Goal: Task Accomplishment & Management: Manage account settings

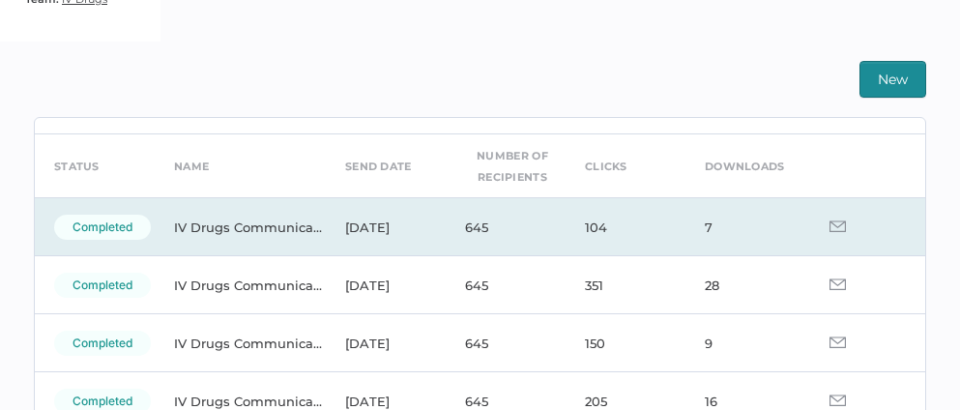
scroll to position [61, 0]
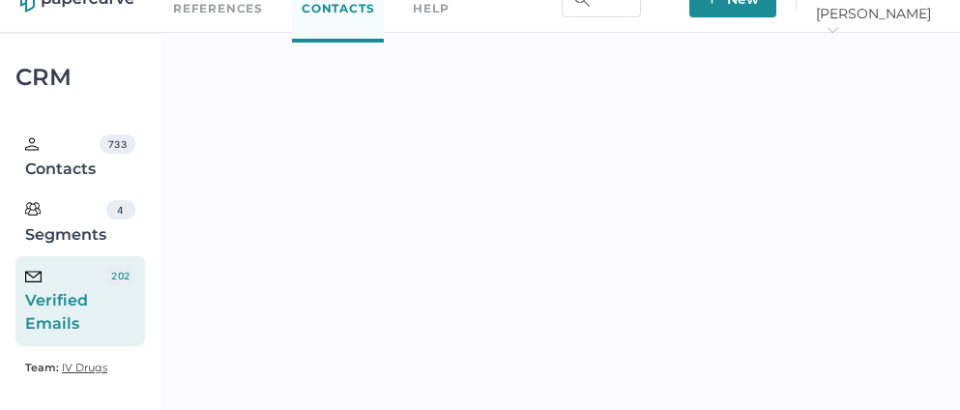
click at [56, 288] on div "Verified Emails" at bounding box center [65, 301] width 81 height 70
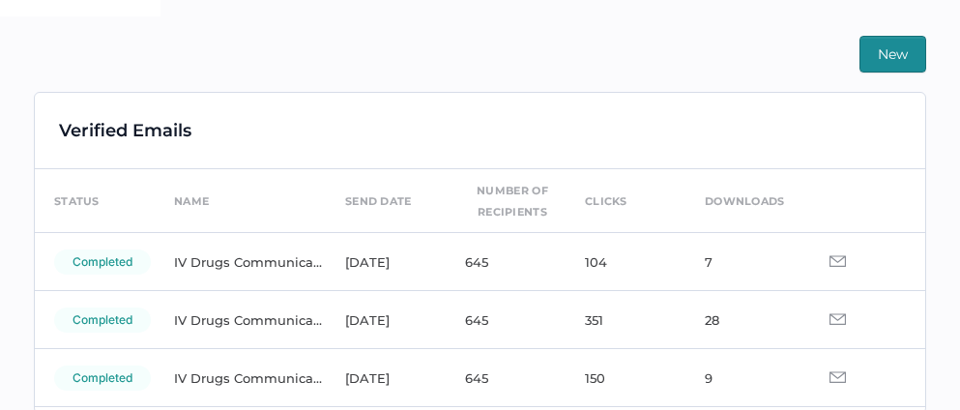
scroll to position [451, 0]
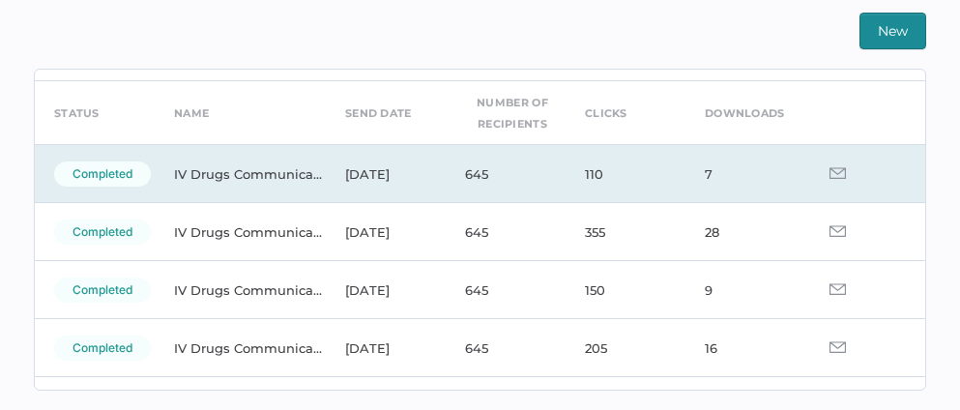
scroll to position [70, 0]
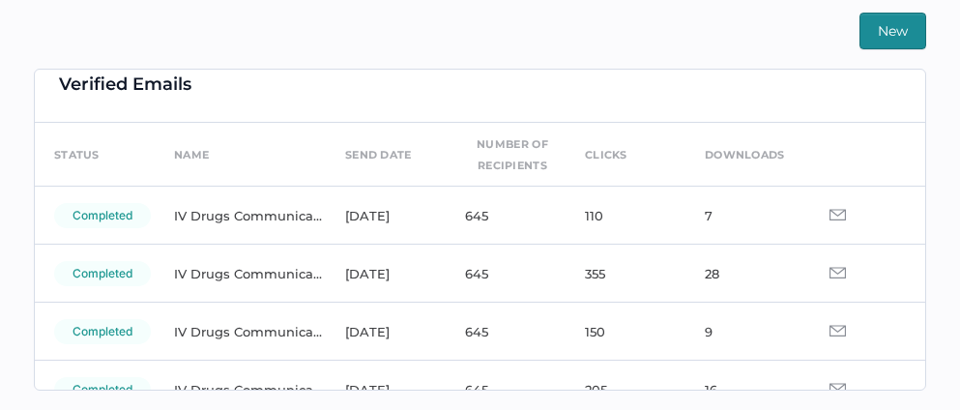
scroll to position [25, 0]
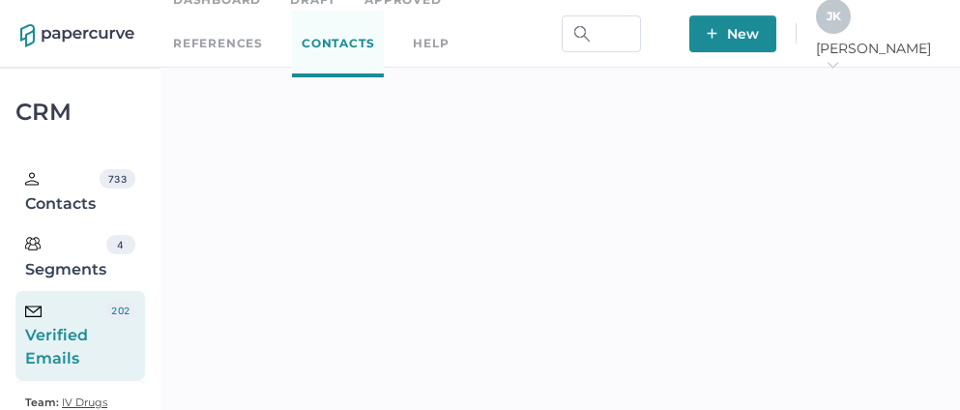
click at [411, 4] on link "Approved" at bounding box center [402, -1] width 76 height 21
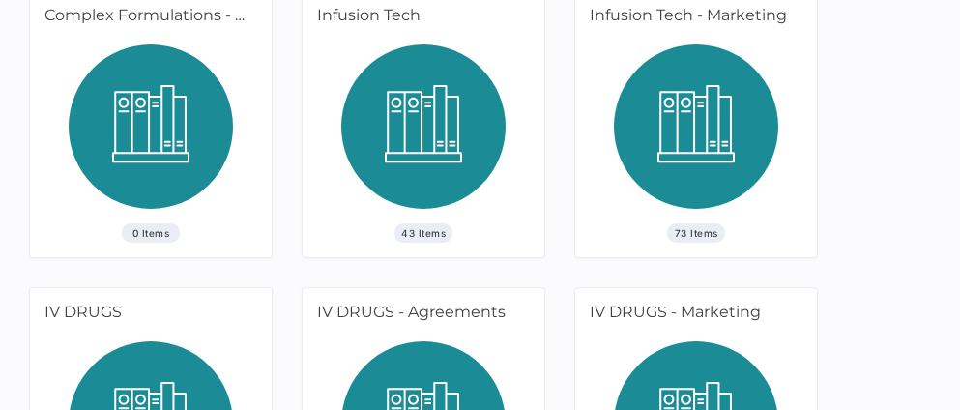
scroll to position [257, 0]
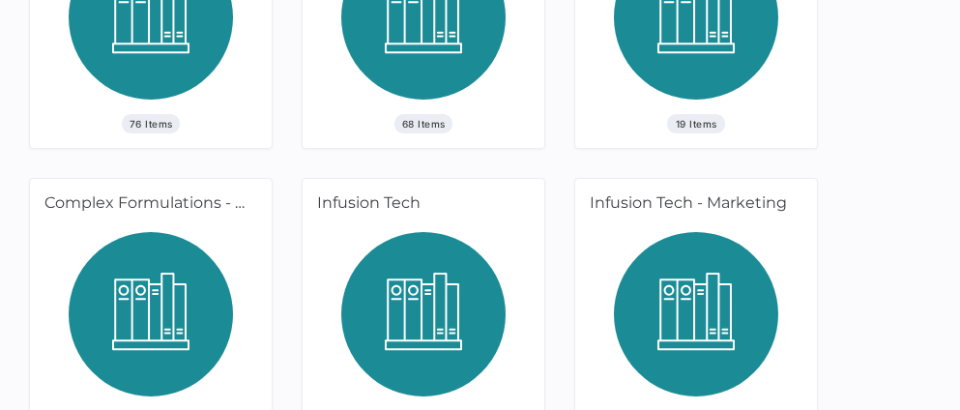
click at [108, 85] on img at bounding box center [151, 24] width 164 height 179
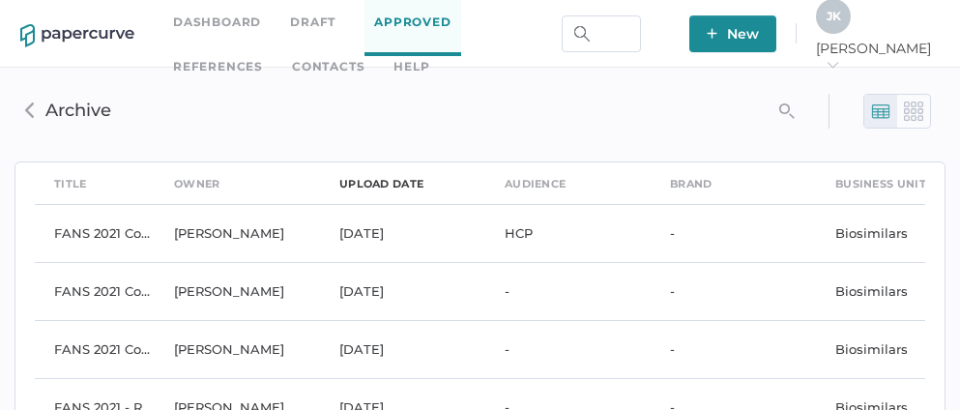
click at [383, 179] on div "upload date" at bounding box center [381, 183] width 84 height 21
click at [421, 30] on link "Approved" at bounding box center [412, 22] width 96 height 67
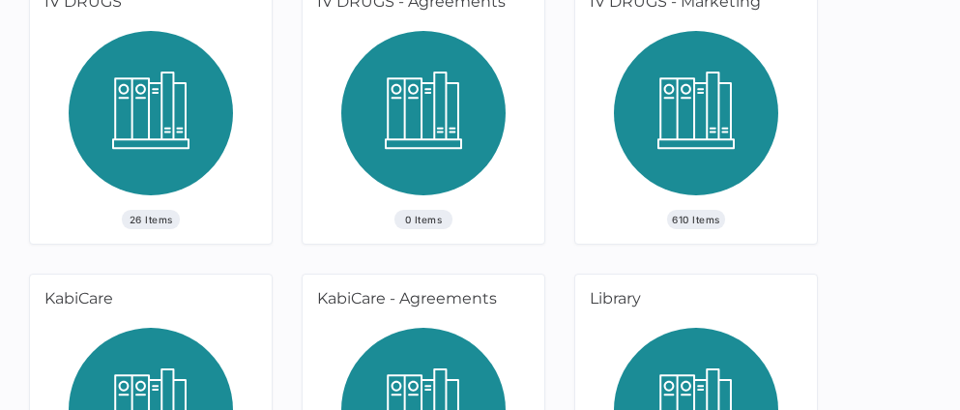
scroll to position [658, 0]
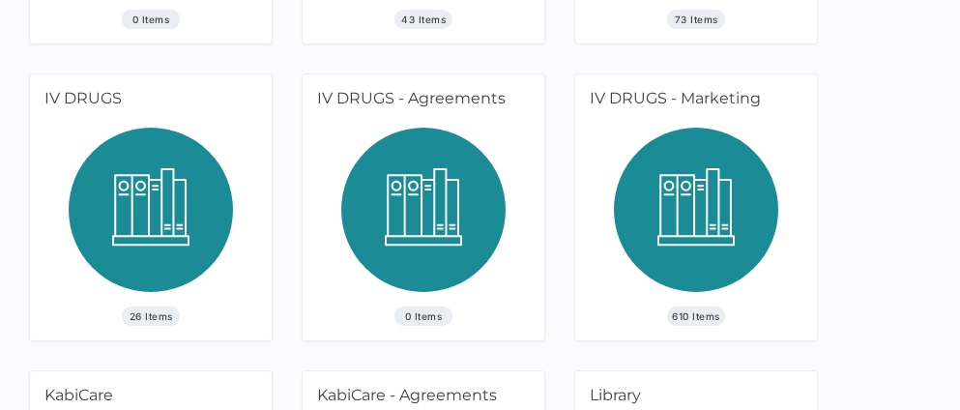
click at [695, 209] on img at bounding box center [696, 217] width 164 height 179
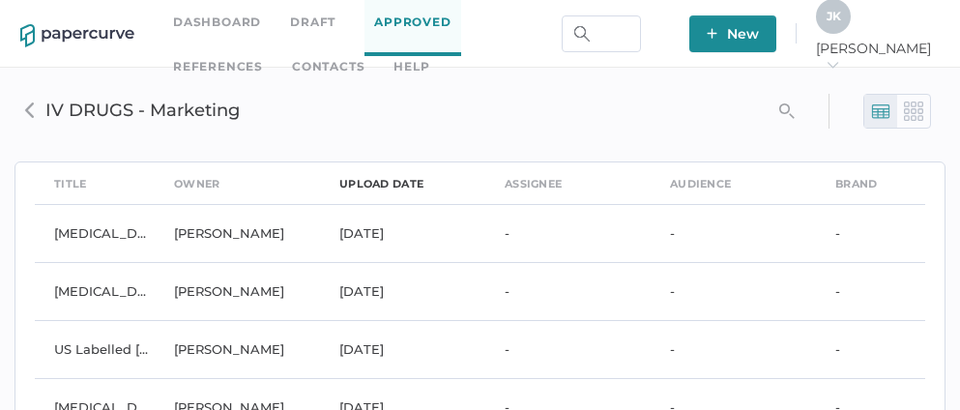
click at [389, 185] on div "upload date" at bounding box center [381, 183] width 84 height 21
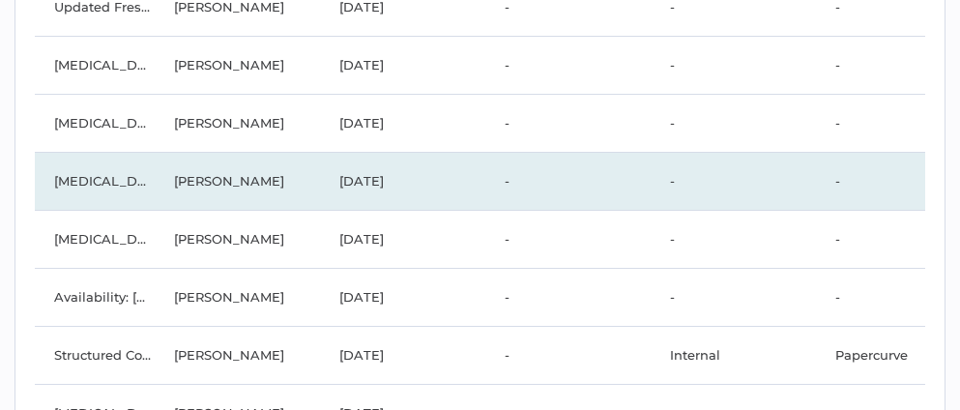
scroll to position [499, 0]
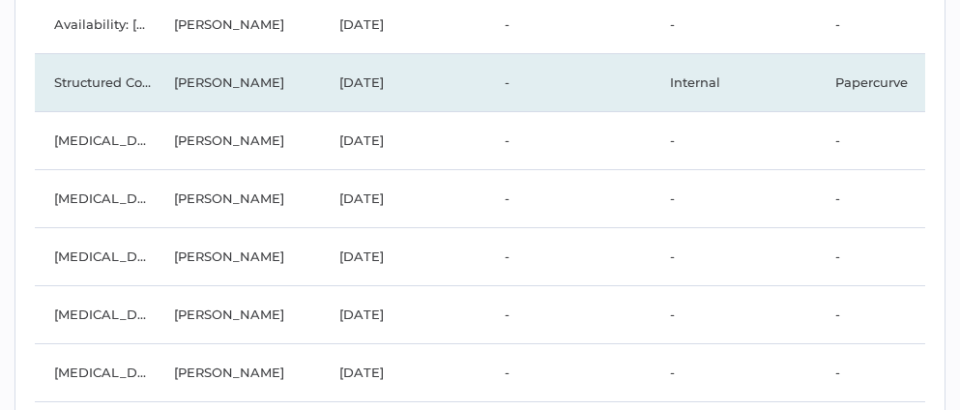
click at [219, 74] on td "Carmen Huang" at bounding box center [237, 82] width 165 height 58
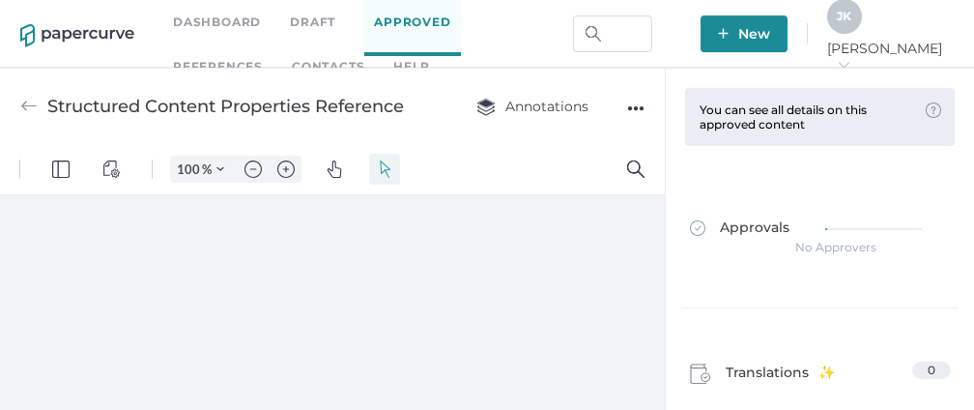
type input "94"
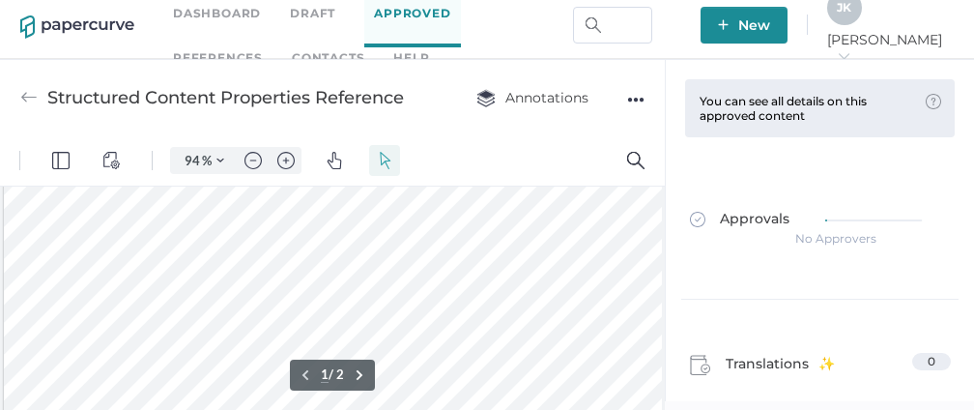
scroll to position [82, 0]
type input "1"
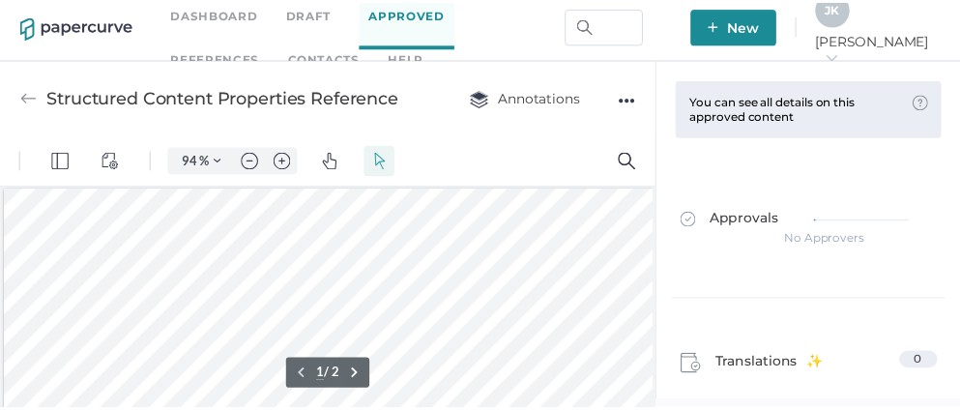
scroll to position [0, 0]
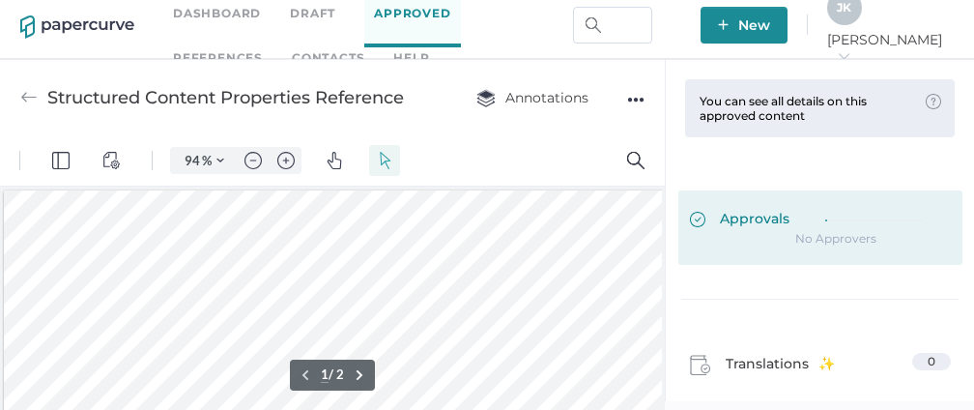
click at [843, 221] on div at bounding box center [883, 217] width 116 height 14
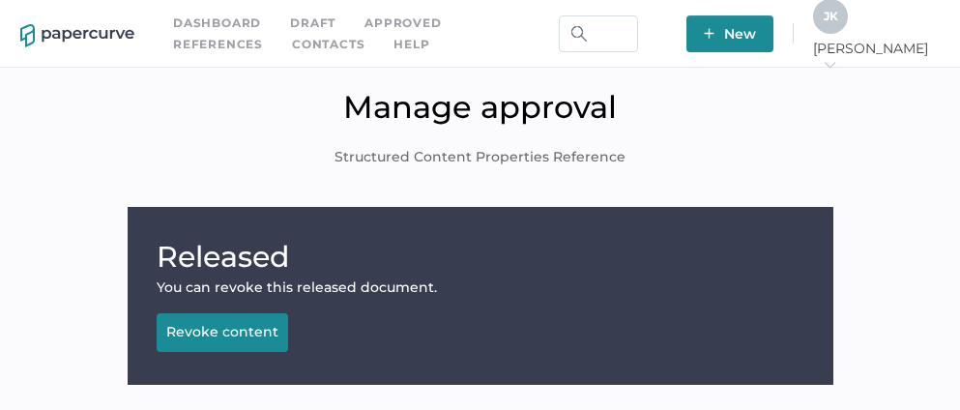
click at [230, 332] on div "Revoke content" at bounding box center [222, 331] width 112 height 17
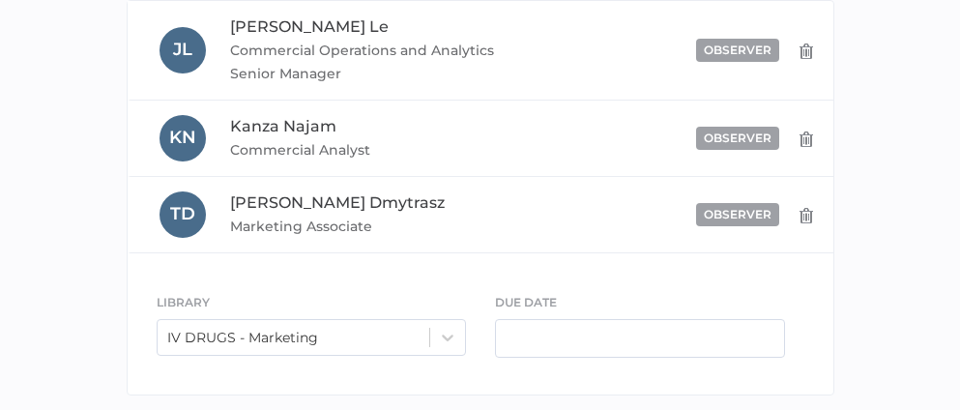
scroll to position [773, 0]
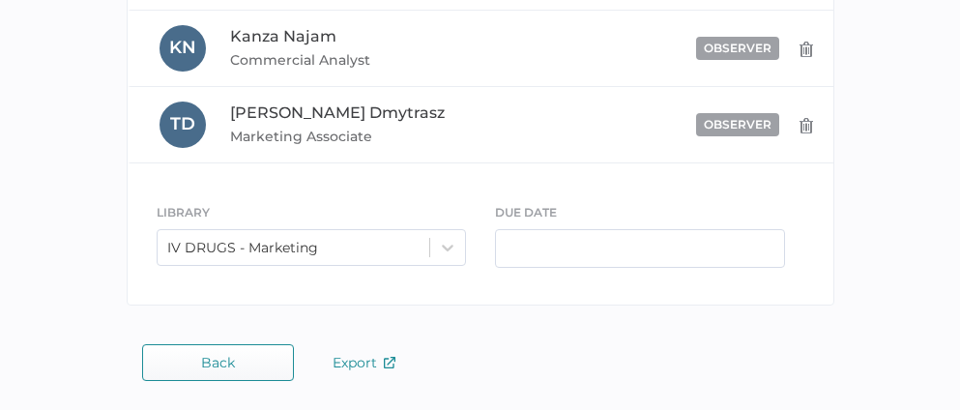
click at [214, 371] on button "Back" at bounding box center [218, 362] width 152 height 37
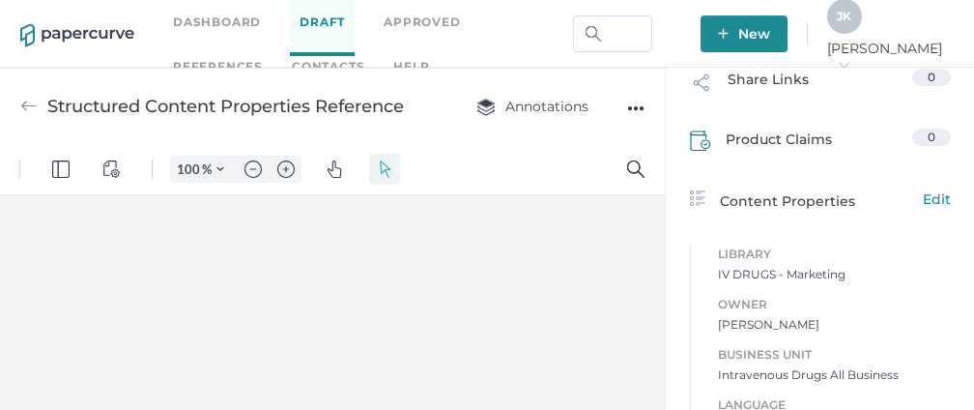
scroll to position [525, 0]
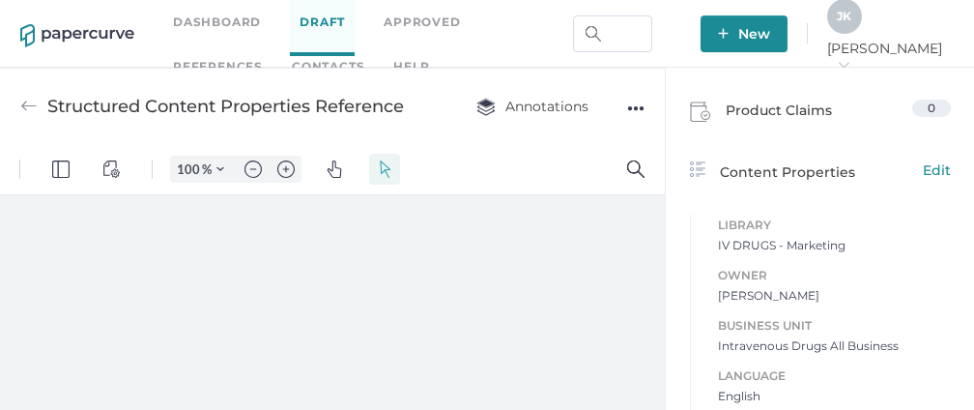
click at [787, 240] on span "IV DRUGS - Marketing" at bounding box center [834, 245] width 233 height 19
type input "94"
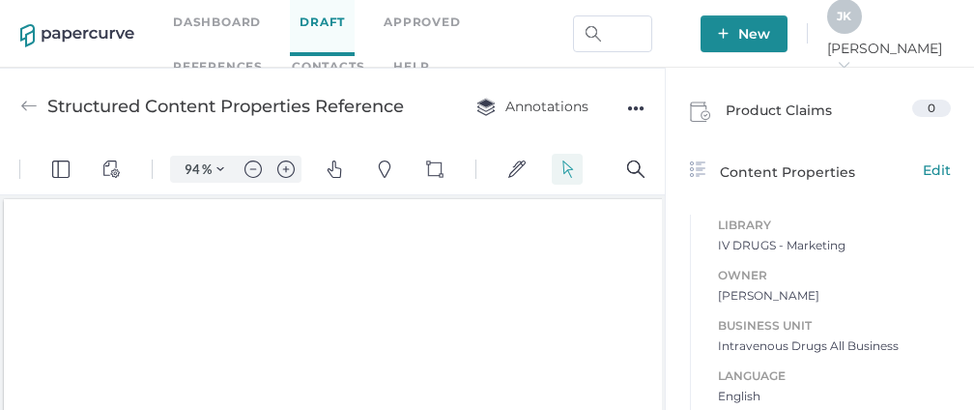
click at [741, 220] on span "Library" at bounding box center [834, 225] width 233 height 21
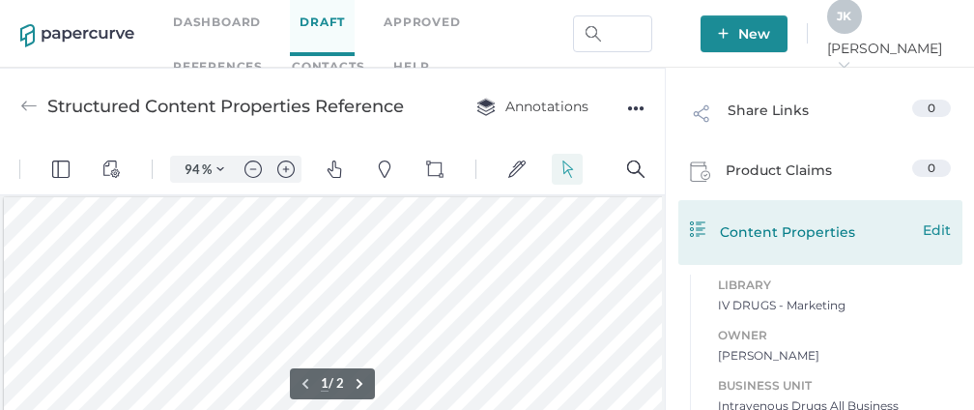
click at [926, 223] on span "Edit" at bounding box center [937, 229] width 28 height 21
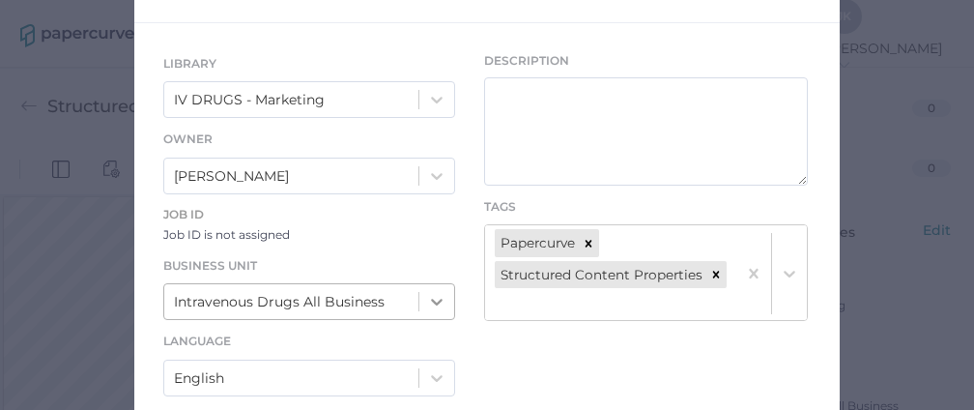
scroll to position [365, 0]
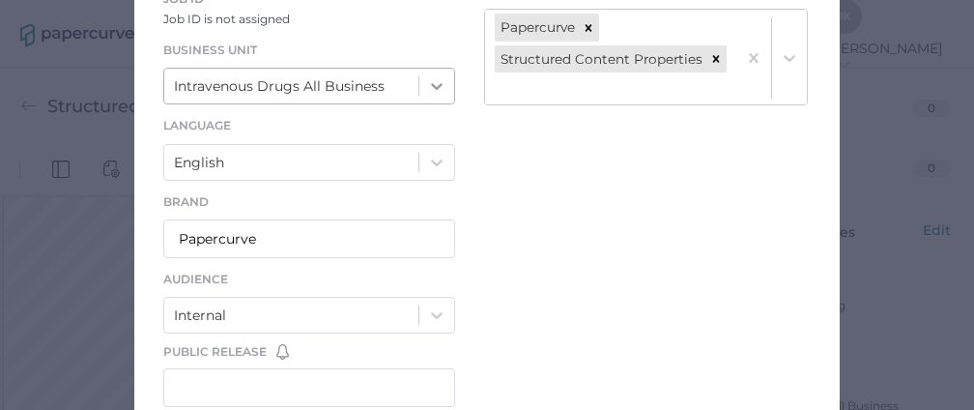
click at [433, 104] on div "Intravenous Drugs All Business" at bounding box center [309, 86] width 292 height 37
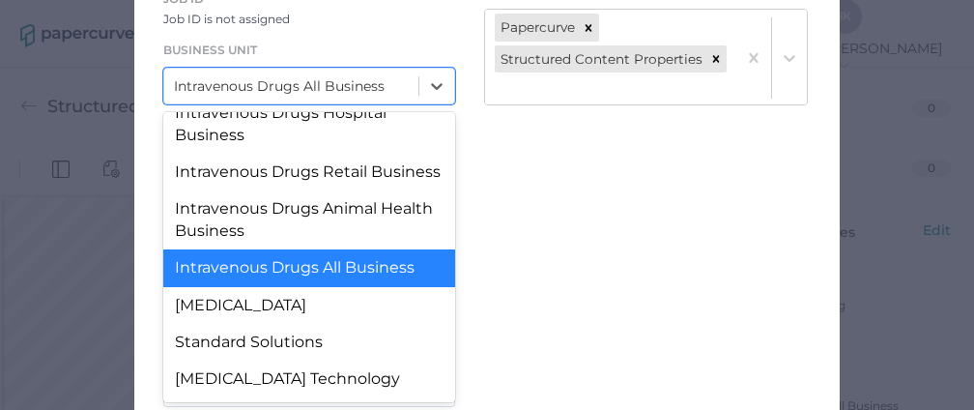
scroll to position [224, 0]
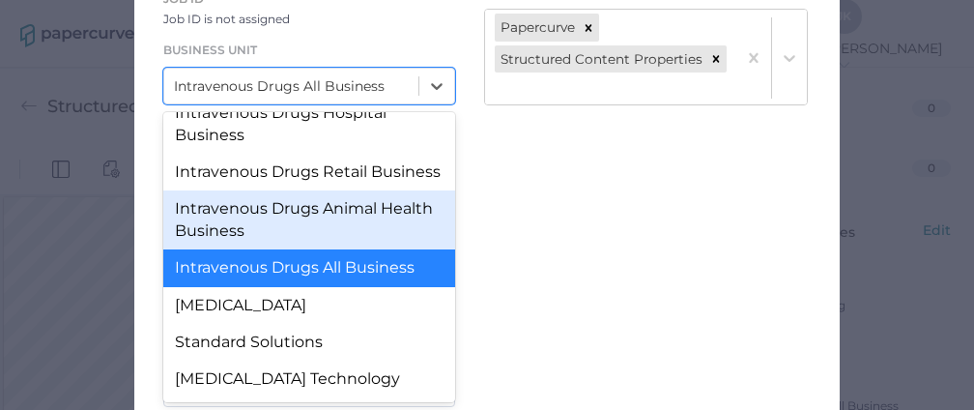
click at [593, 245] on div "LIBRARY IV DRUGS - Marketing Owner Carmen Huang Job ID Job ID is not assigned B…" at bounding box center [487, 391] width 706 height 1166
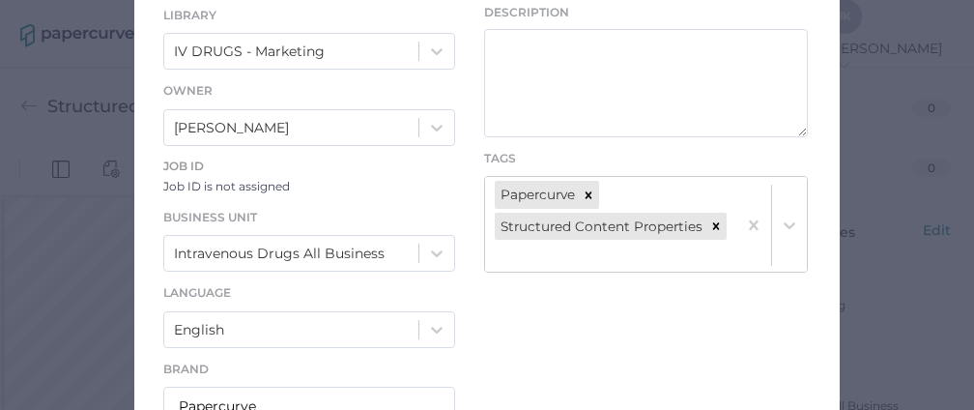
scroll to position [179, 0]
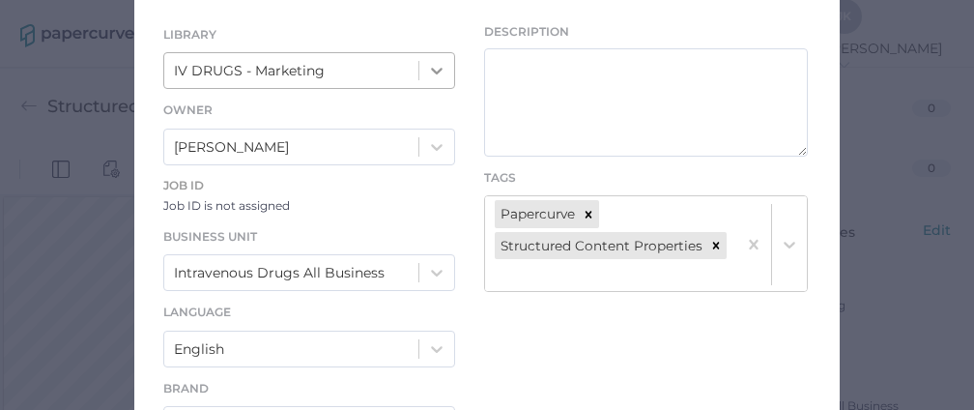
click at [433, 72] on icon at bounding box center [436, 70] width 19 height 19
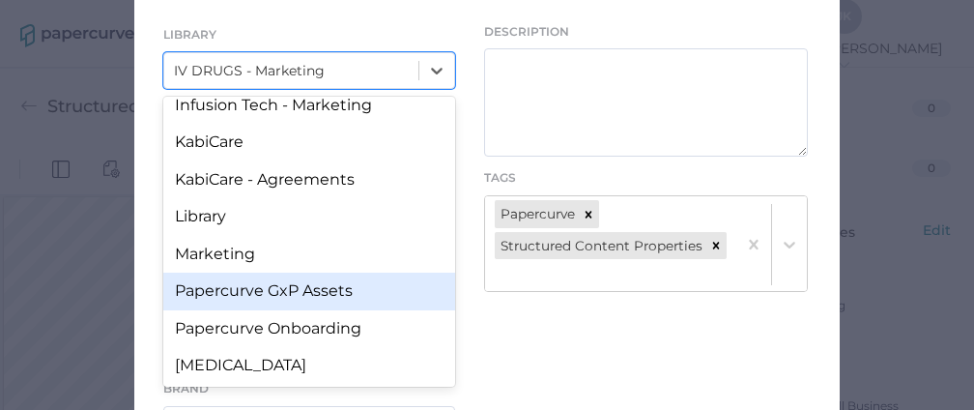
scroll to position [333, 0]
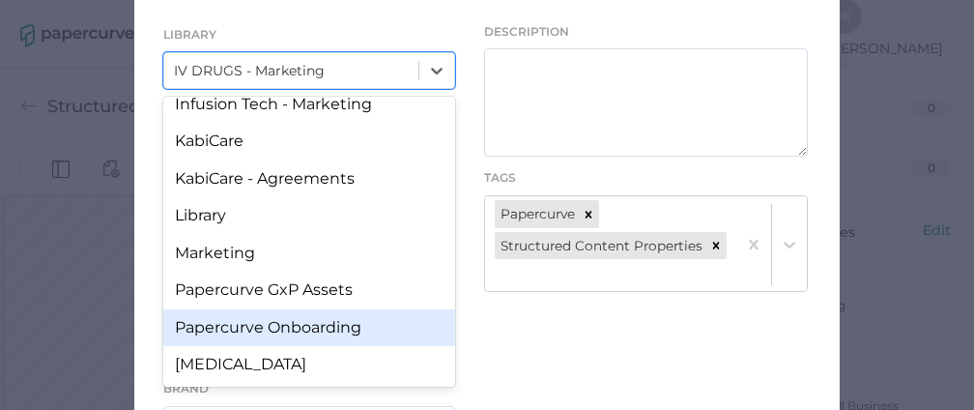
click at [299, 325] on div "Papercurve Onboarding" at bounding box center [309, 327] width 292 height 37
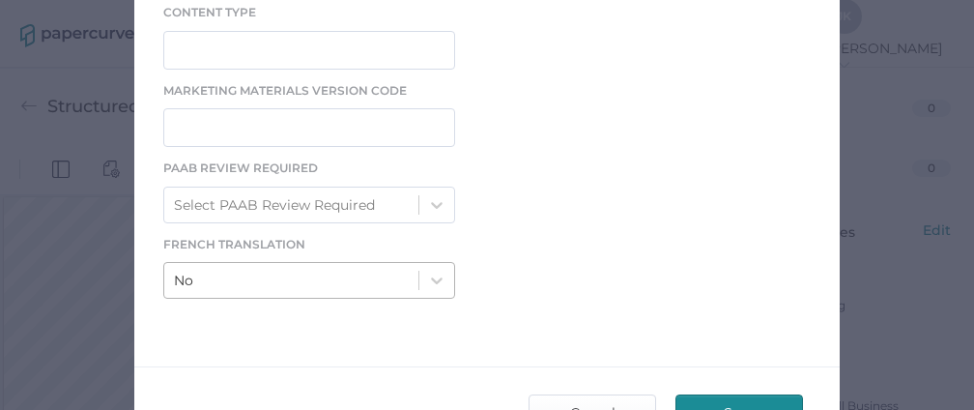
scroll to position [994, 0]
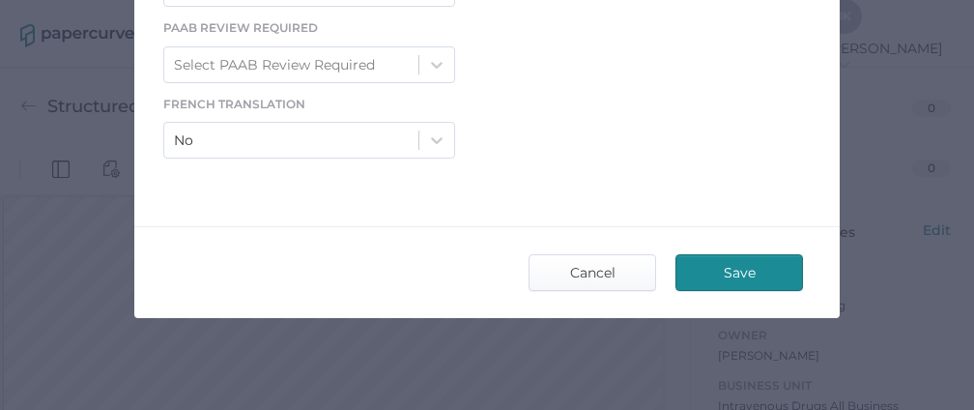
click at [721, 273] on span "Save" at bounding box center [739, 272] width 91 height 35
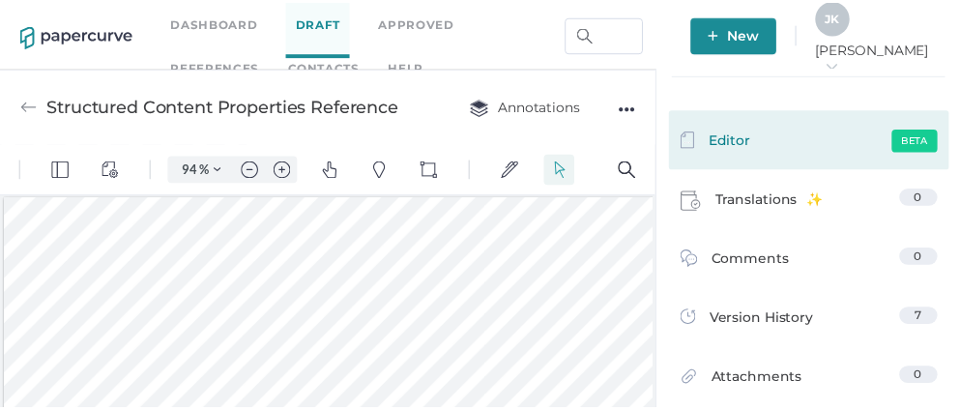
scroll to position [48, 0]
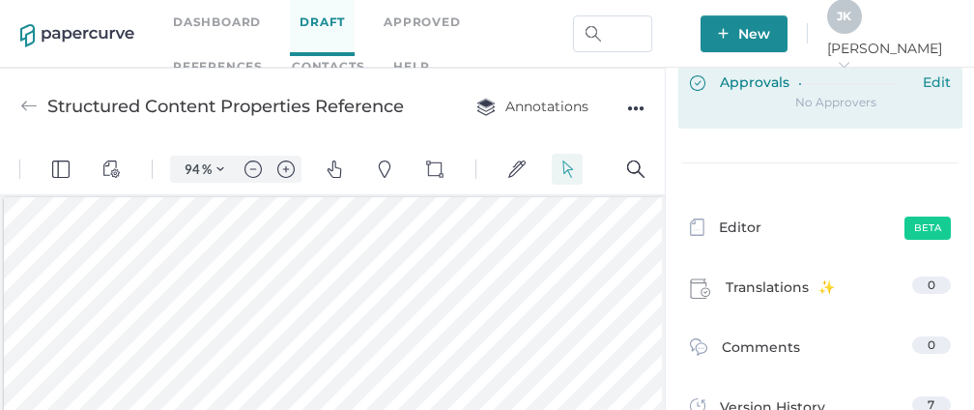
click at [752, 88] on span "Approvals" at bounding box center [740, 83] width 100 height 21
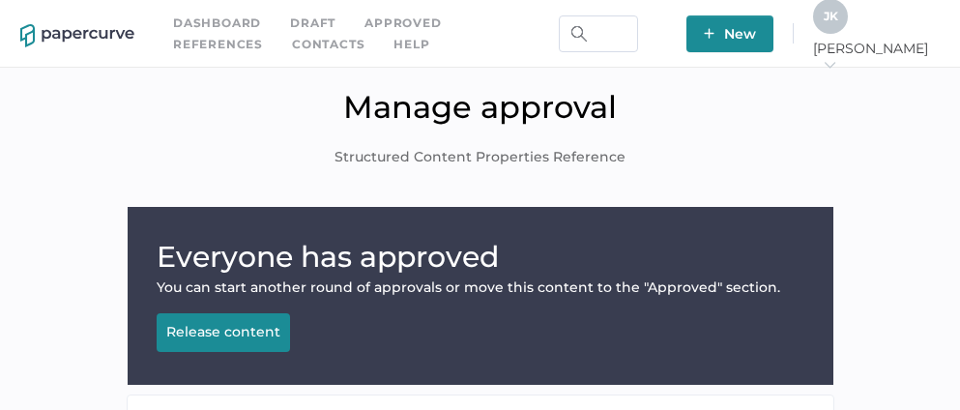
click at [214, 333] on div "Release content" at bounding box center [223, 331] width 114 height 17
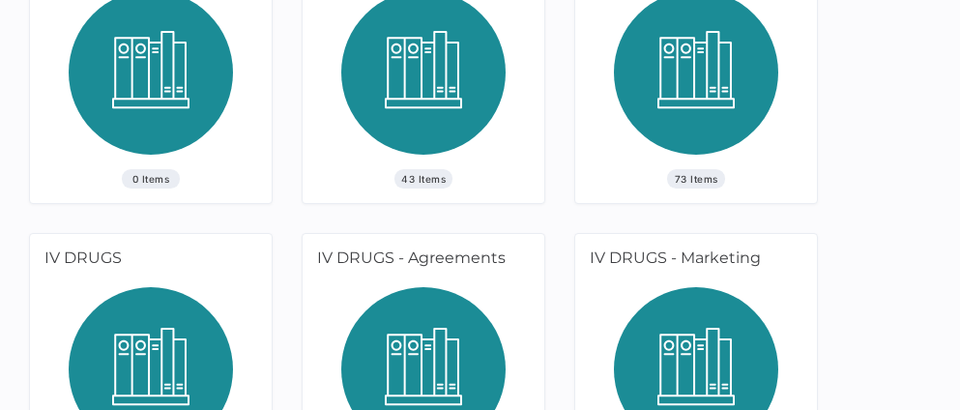
scroll to position [676, 0]
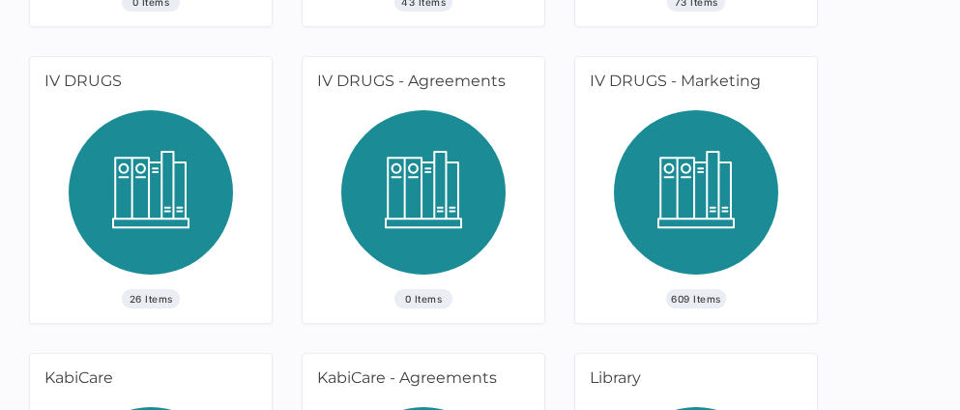
click at [697, 194] on img at bounding box center [696, 199] width 164 height 179
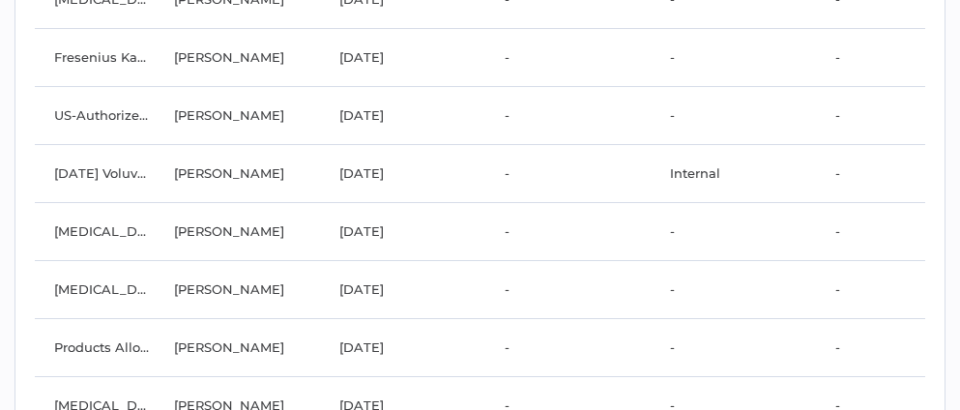
scroll to position [5116, 0]
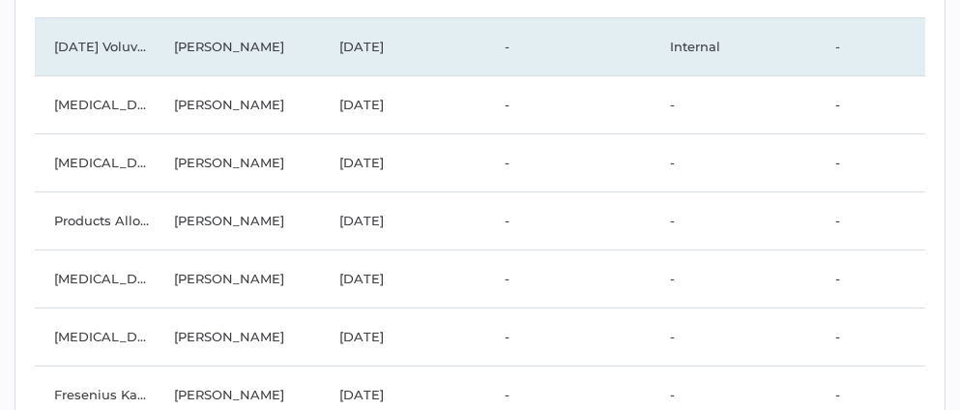
click at [184, 41] on td "Jeff Kent" at bounding box center [237, 46] width 165 height 58
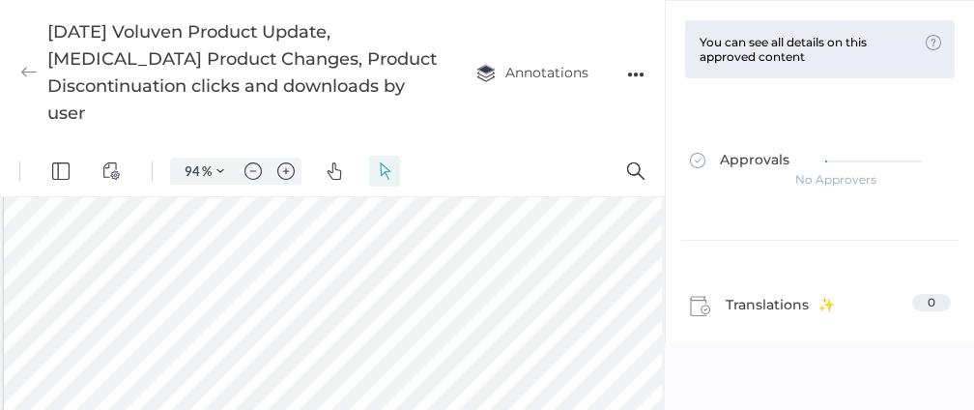
scroll to position [59, 0]
click at [219, 170] on img "Zoom Controls" at bounding box center [220, 171] width 8 height 8
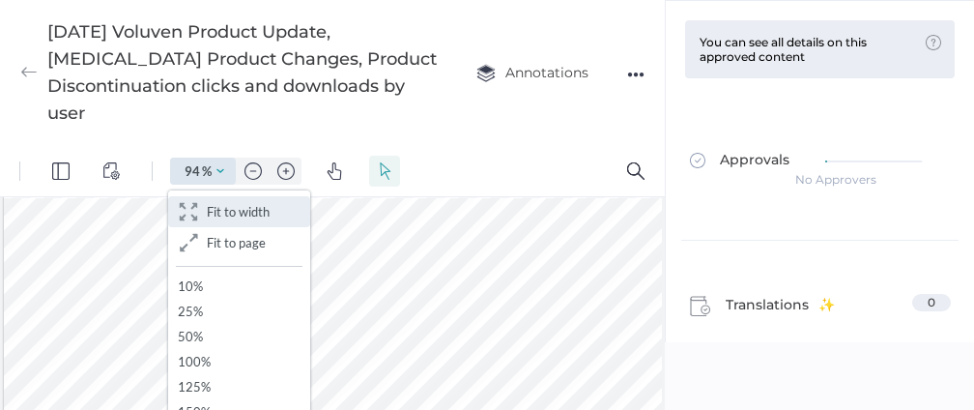
click at [240, 218] on span "Fit to width" at bounding box center [238, 211] width 63 height 15
type input "72"
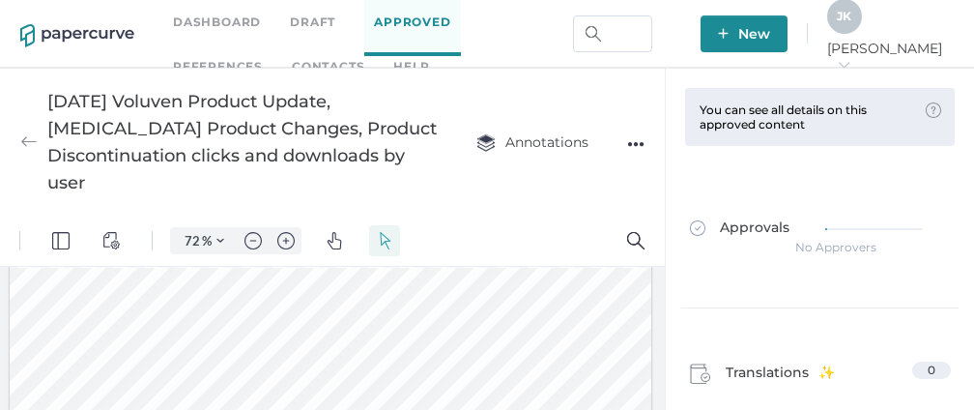
scroll to position [0, 0]
click at [292, 63] on link "Contacts" at bounding box center [328, 66] width 72 height 21
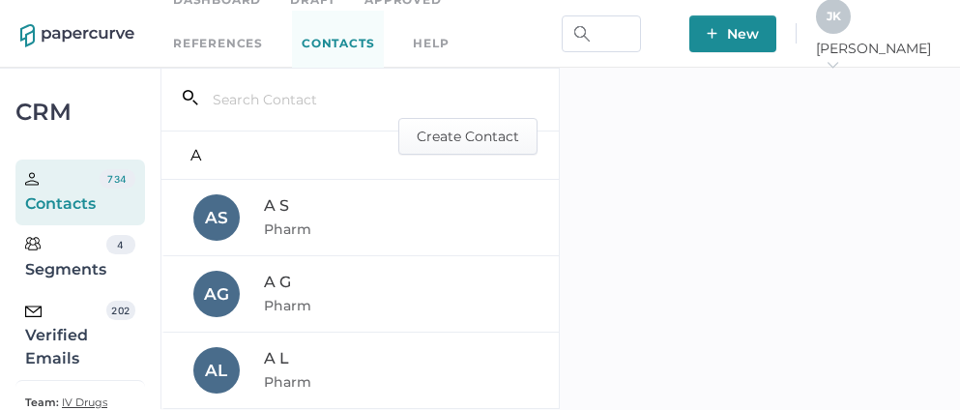
click at [56, 346] on div "Verified Emails" at bounding box center [65, 336] width 81 height 70
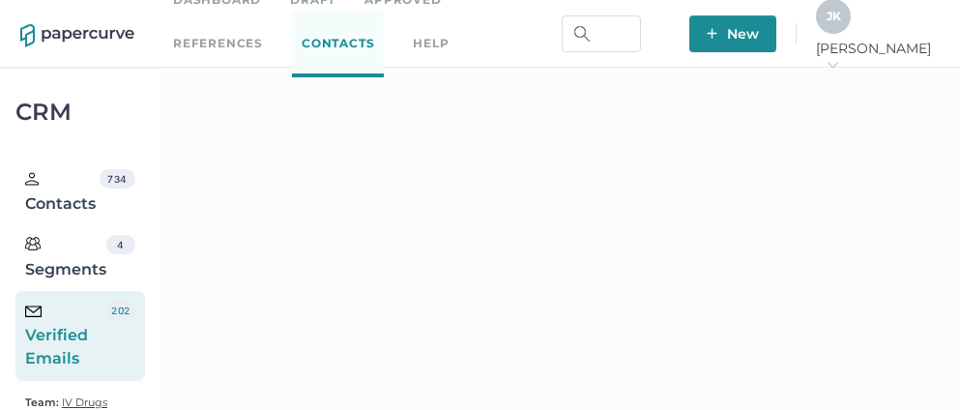
click at [850, 24] on div "J K" at bounding box center [833, 16] width 35 height 35
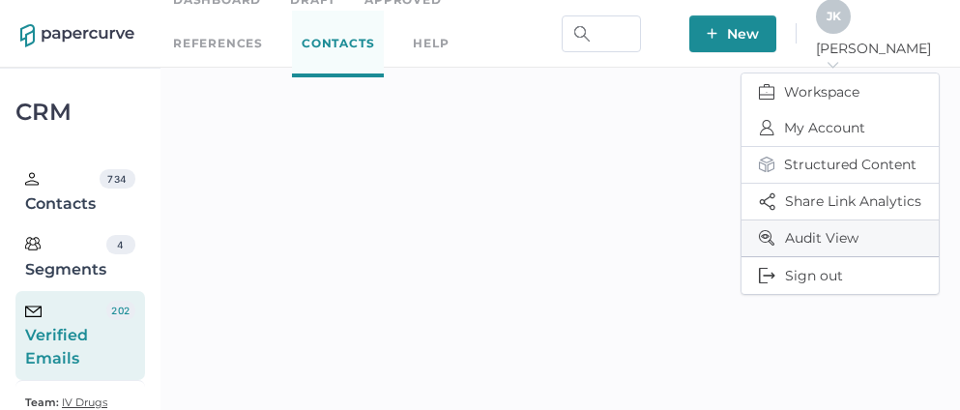
click at [809, 225] on span "Audit View" at bounding box center [840, 238] width 162 height 36
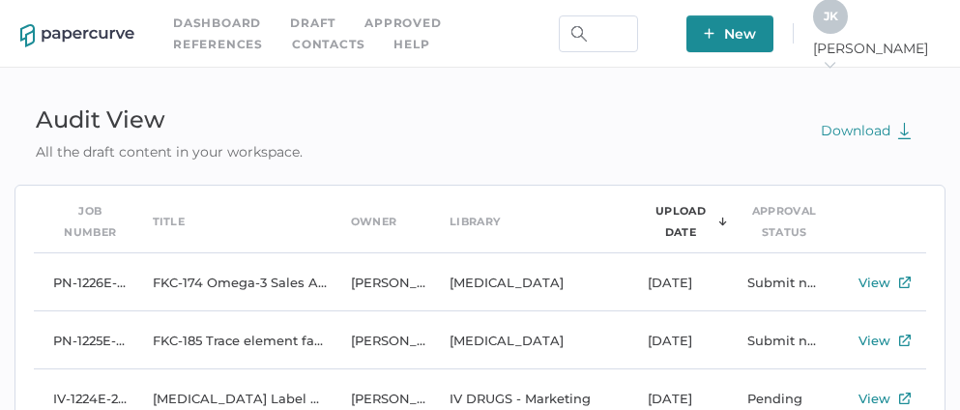
click at [292, 41] on link "Contacts" at bounding box center [328, 44] width 72 height 21
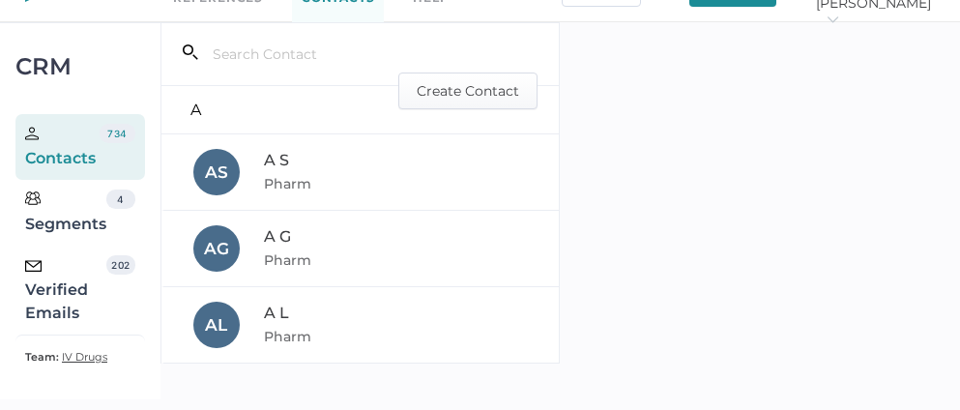
scroll to position [48, 0]
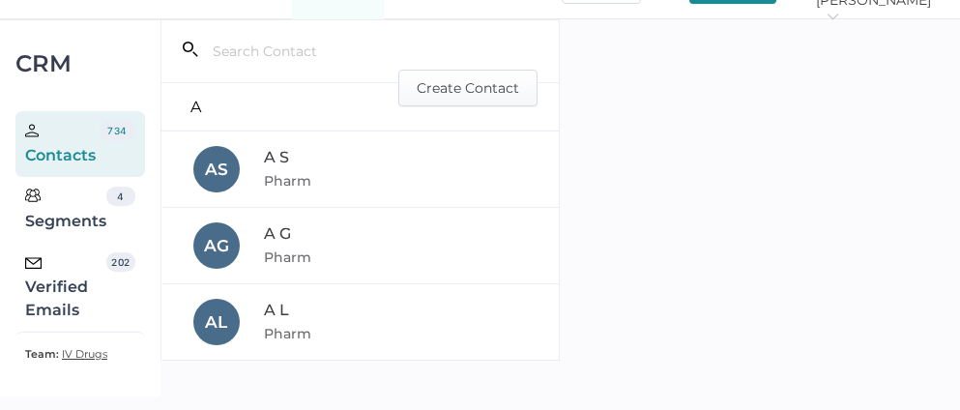
click at [47, 301] on div "Verified Emails" at bounding box center [65, 287] width 81 height 70
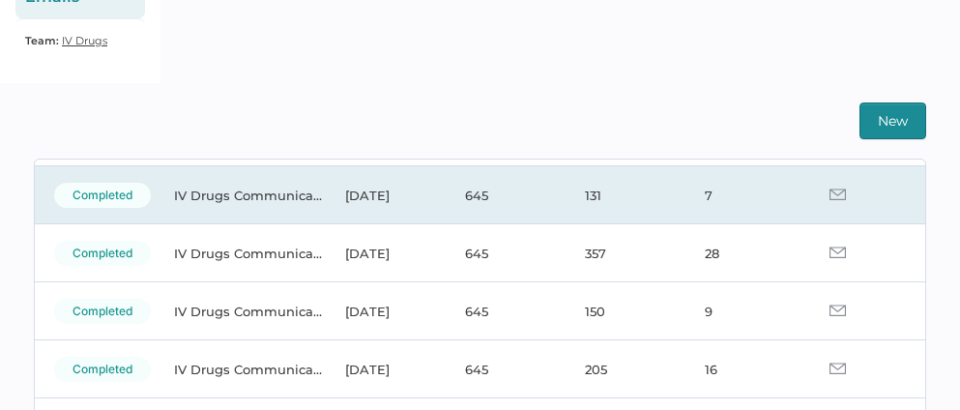
scroll to position [137, 0]
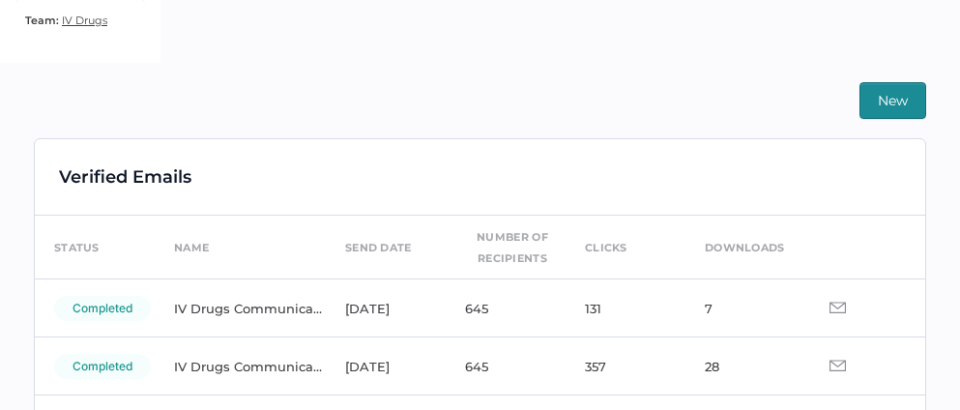
scroll to position [399, 0]
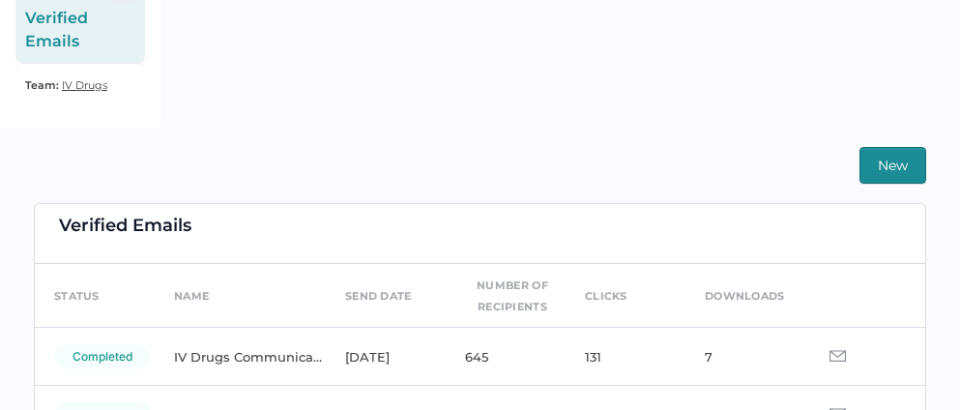
scroll to position [34, 0]
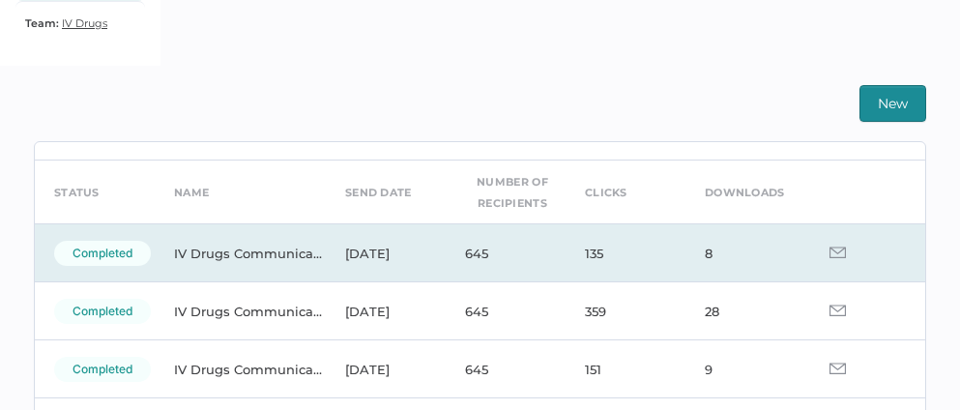
scroll to position [59, 0]
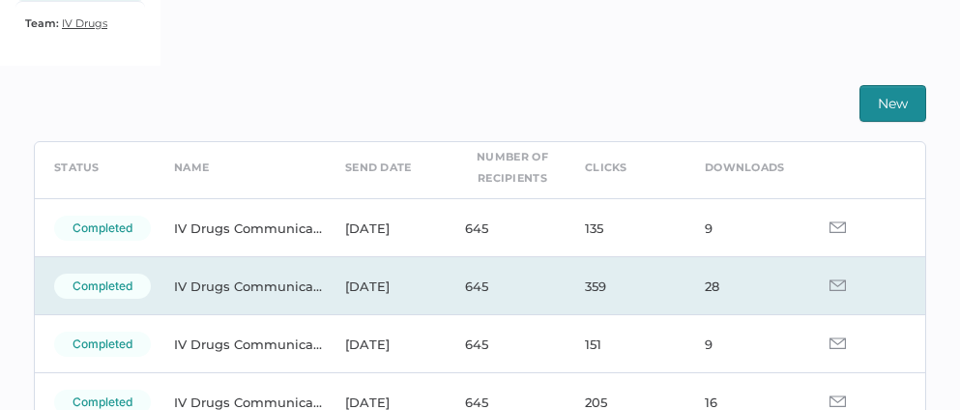
scroll to position [84, 0]
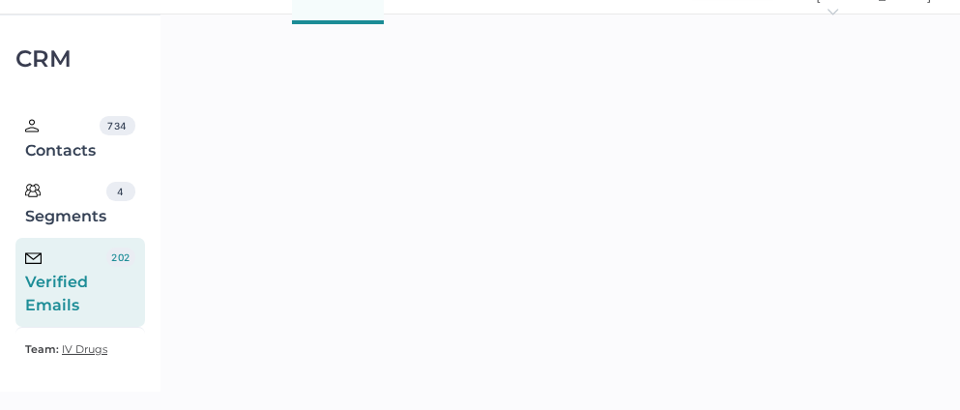
scroll to position [143, 0]
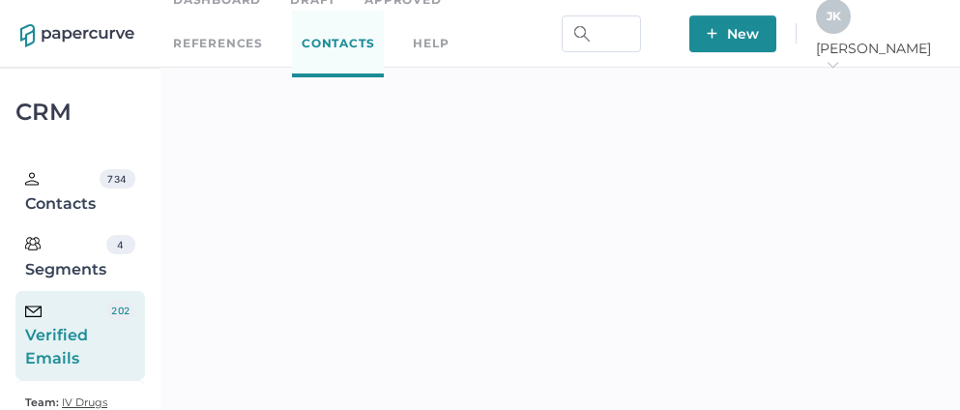
click at [292, 50] on link "Contacts" at bounding box center [338, 44] width 92 height 67
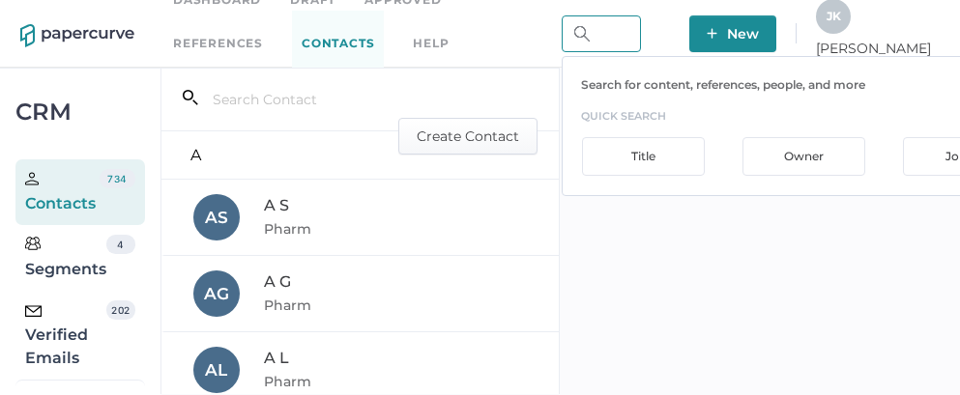
click at [641, 39] on input "text" at bounding box center [601, 33] width 79 height 37
paste input "BIOS-786E-2024-1"
type input "BIOS-786E-2024-1"
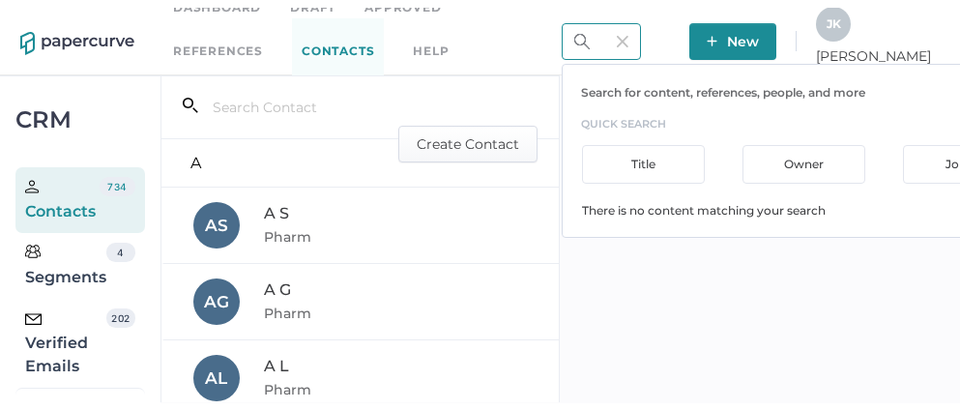
scroll to position [0, 0]
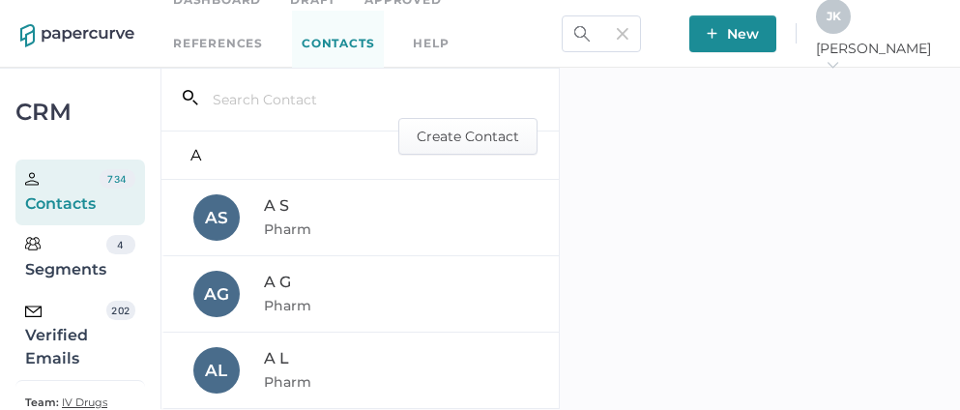
click at [67, 336] on div "Verified Emails" at bounding box center [65, 336] width 81 height 70
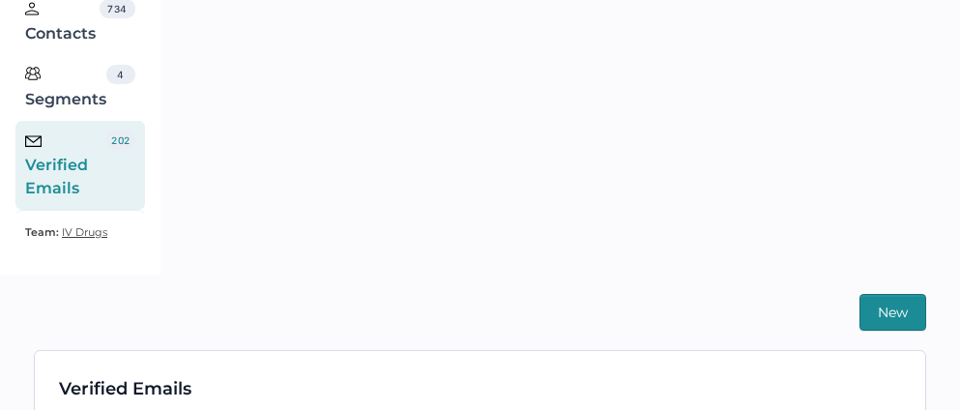
scroll to position [340, 0]
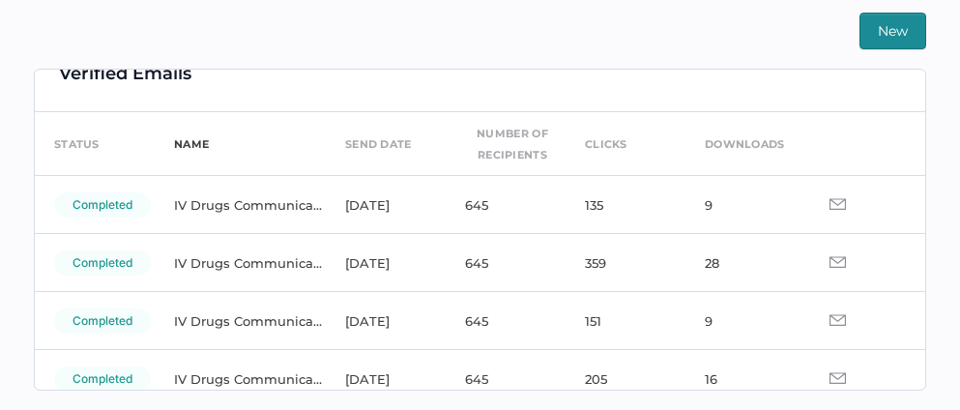
scroll to position [35, 0]
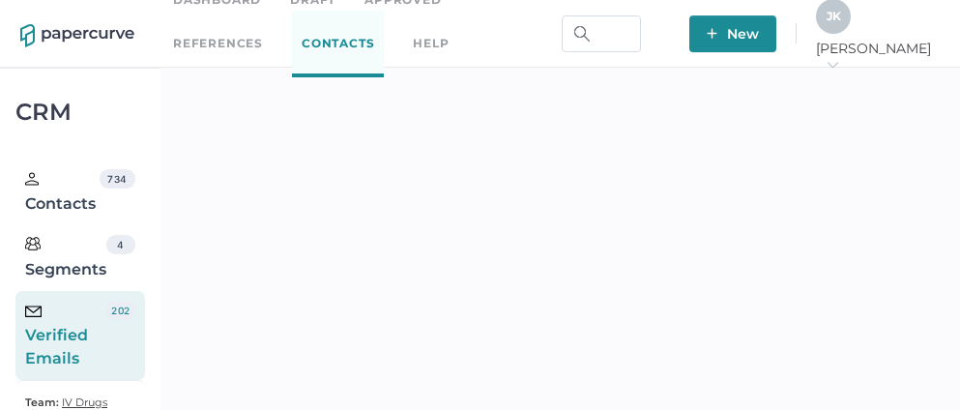
click at [841, 21] on span "J K" at bounding box center [833, 16] width 14 height 14
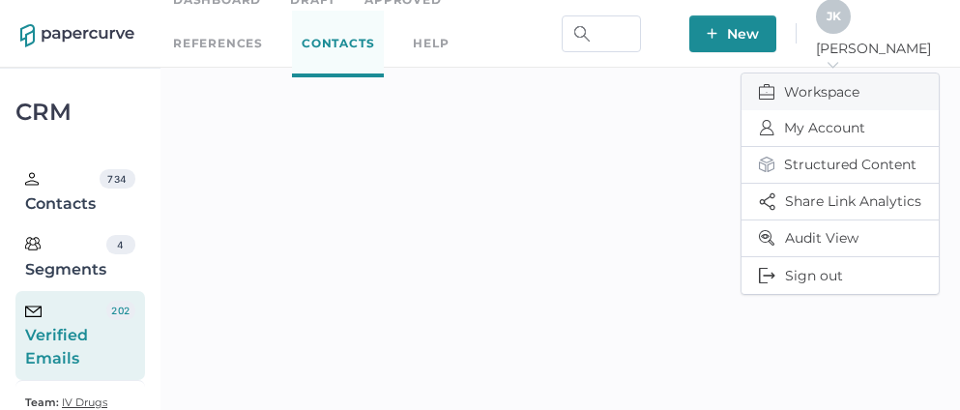
click at [818, 86] on span "Workspace" at bounding box center [840, 91] width 162 height 37
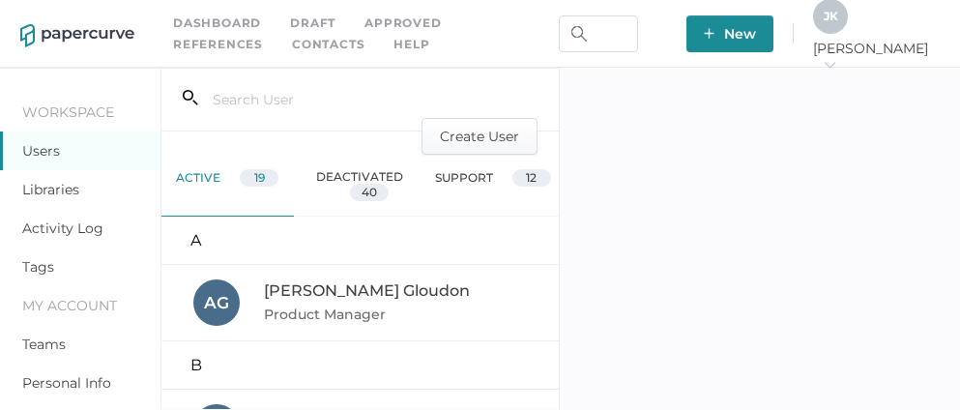
click at [59, 226] on link "Activity Log" at bounding box center [62, 227] width 81 height 17
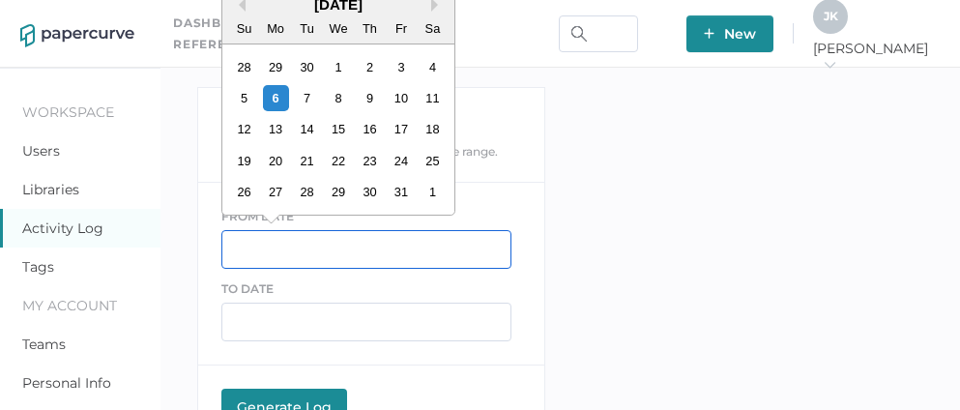
click at [318, 256] on input "text" at bounding box center [366, 249] width 290 height 39
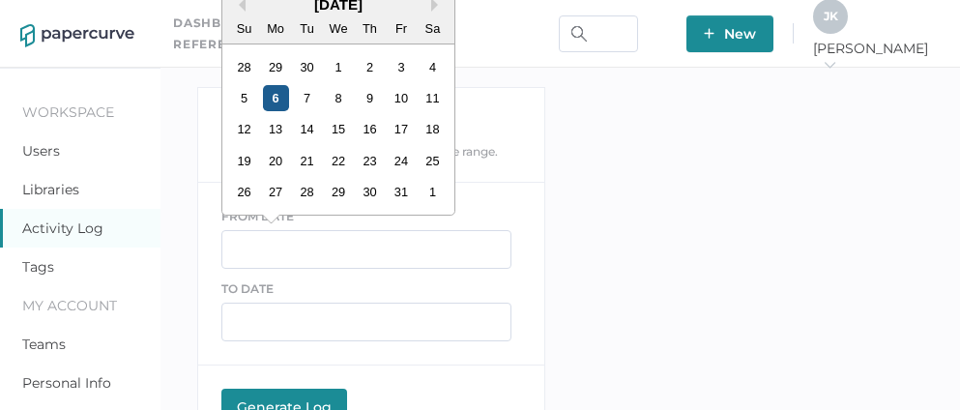
click at [273, 93] on div "6" at bounding box center [275, 98] width 26 height 26
type input "10/06/2025"
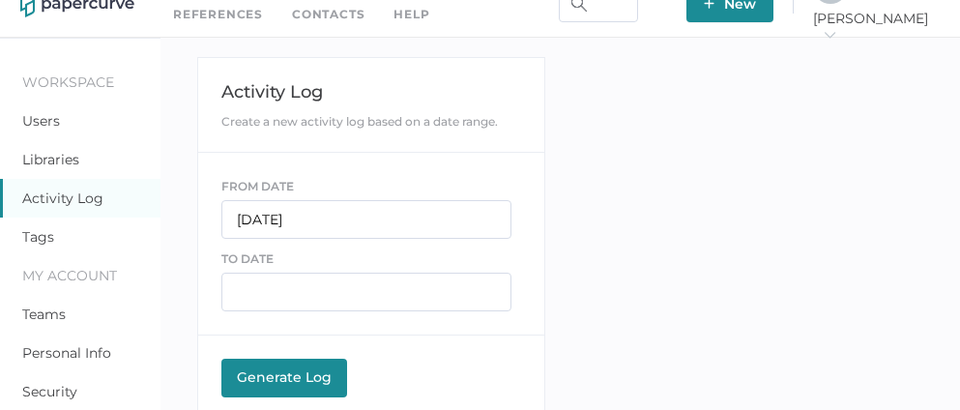
scroll to position [40, 0]
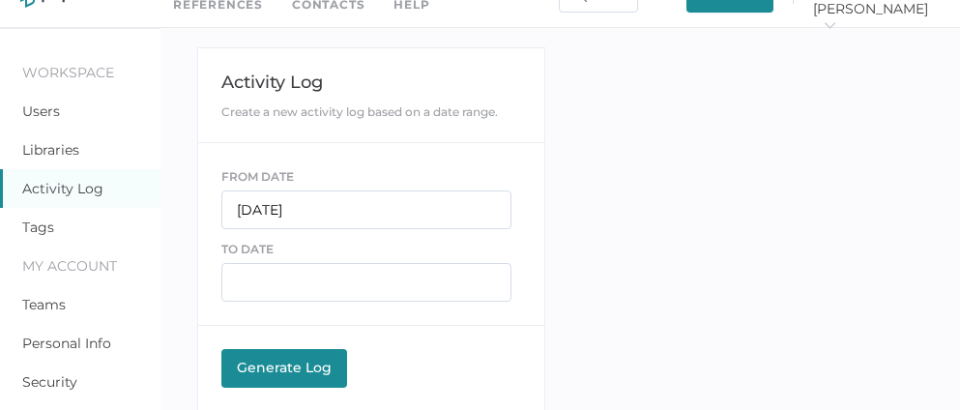
click at [278, 370] on div "Generate Log" at bounding box center [284, 367] width 106 height 17
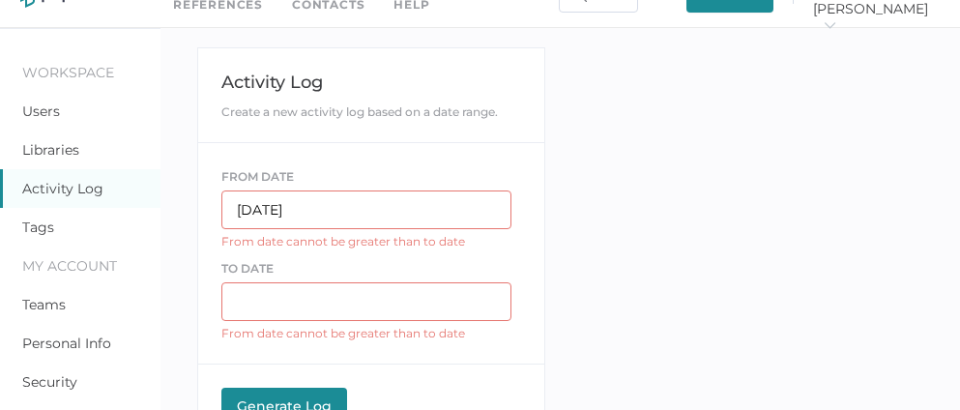
click at [301, 308] on input "text" at bounding box center [366, 301] width 290 height 39
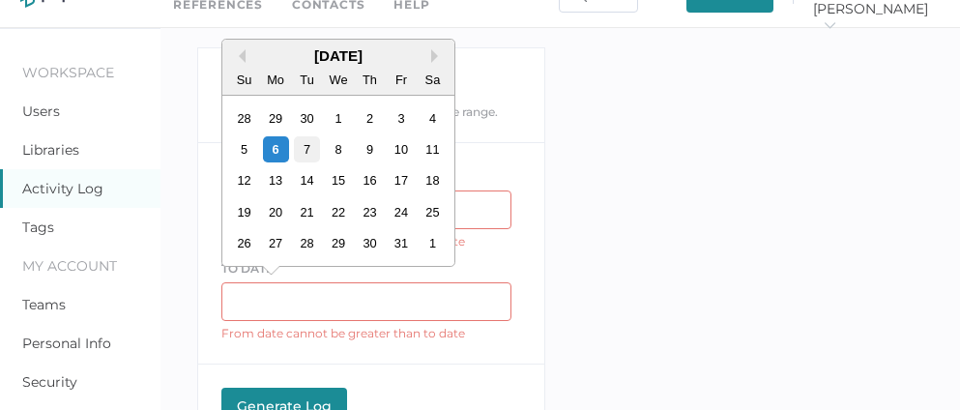
click at [306, 159] on div "7" at bounding box center [306, 149] width 26 height 26
type input "10/07/2025"
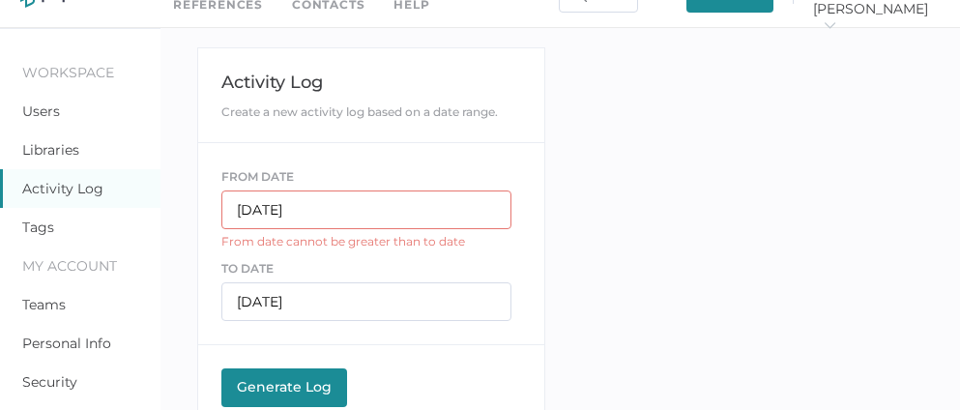
click at [271, 380] on div "Generate Log" at bounding box center [284, 386] width 106 height 17
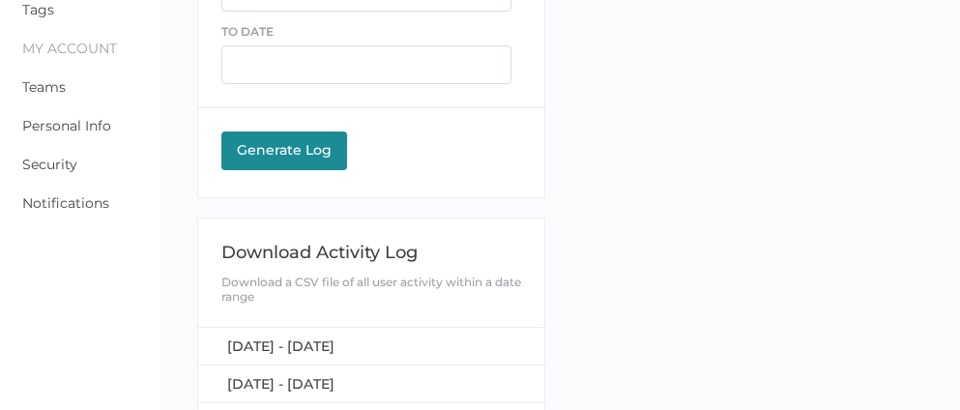
scroll to position [266, 0]
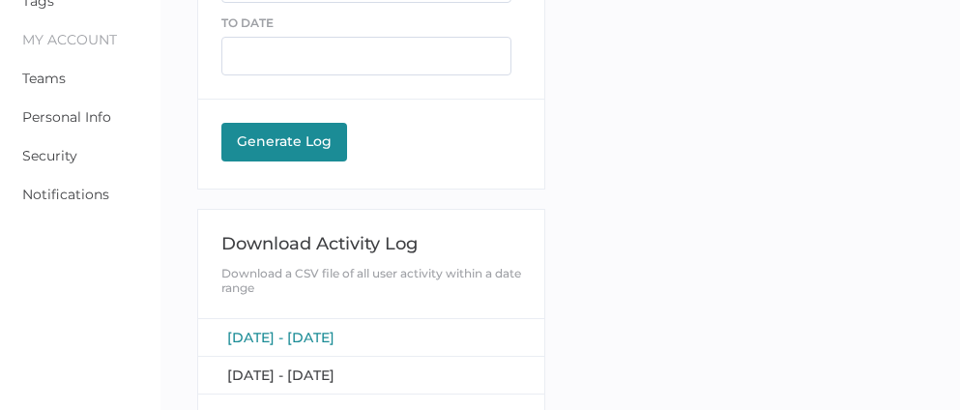
click at [334, 329] on span "[DATE] - [DATE]" at bounding box center [280, 337] width 107 height 17
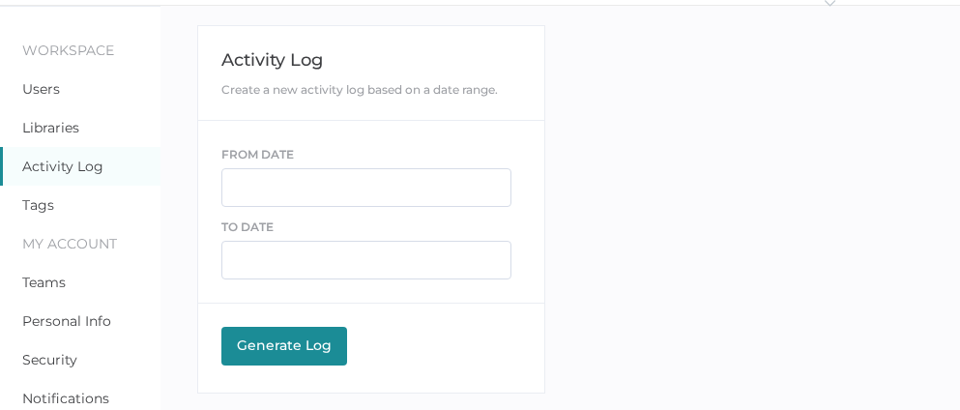
scroll to position [0, 0]
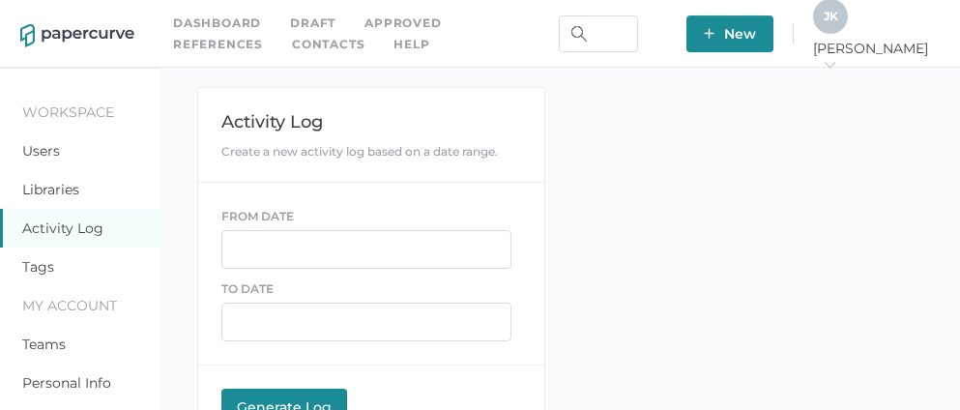
click at [397, 18] on link "Approved" at bounding box center [402, 23] width 76 height 21
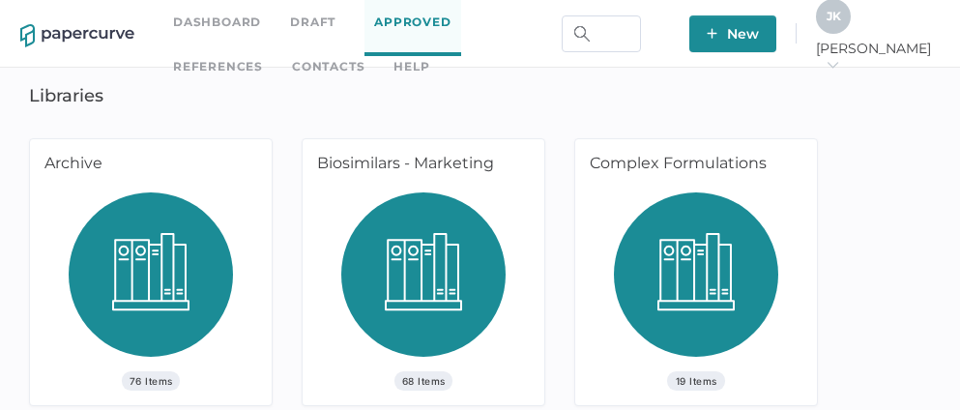
click at [292, 61] on link "Contacts" at bounding box center [328, 66] width 72 height 21
